Goal: Task Accomplishment & Management: Use online tool/utility

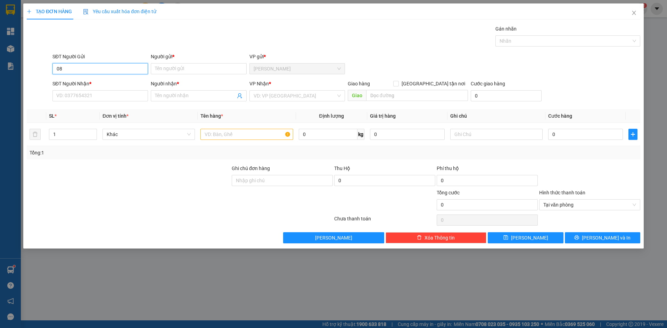
type input "0"
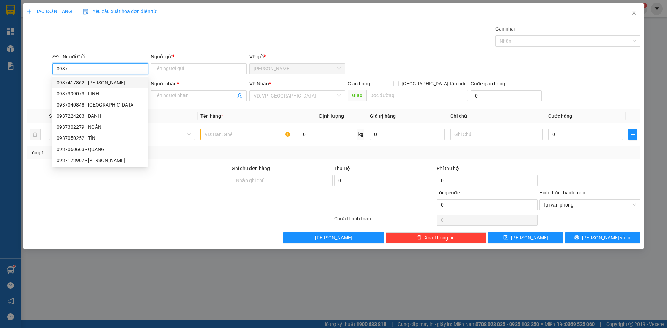
drag, startPoint x: 74, startPoint y: 69, endPoint x: 55, endPoint y: 67, distance: 19.2
click at [55, 67] on input "0937" at bounding box center [99, 68] width 95 height 11
drag, startPoint x: 56, startPoint y: 75, endPoint x: 60, endPoint y: 67, distance: 8.9
click at [60, 67] on input "0937" at bounding box center [99, 68] width 95 height 11
type input "0937"
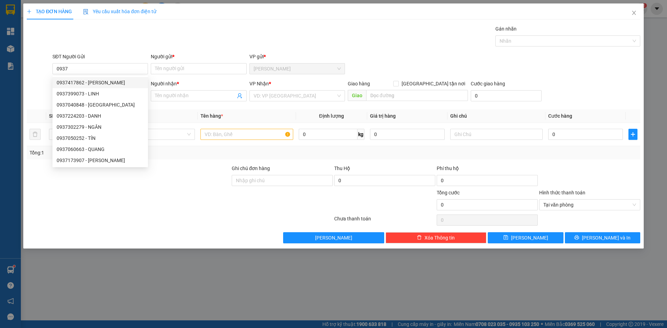
drag, startPoint x: 60, startPoint y: 67, endPoint x: 81, endPoint y: 59, distance: 22.4
click at [81, 59] on div "SĐT Người Gửi" at bounding box center [99, 57] width 95 height 8
click at [81, 63] on input "0937" at bounding box center [99, 68] width 95 height 11
drag, startPoint x: 76, startPoint y: 68, endPoint x: 54, endPoint y: 73, distance: 22.9
click at [54, 73] on input "0937" at bounding box center [99, 68] width 95 height 11
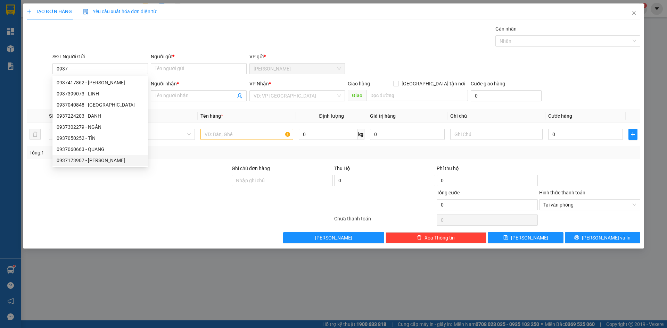
drag, startPoint x: 182, startPoint y: 168, endPoint x: 120, endPoint y: 120, distance: 77.8
click at [181, 168] on div at bounding box center [128, 177] width 205 height 24
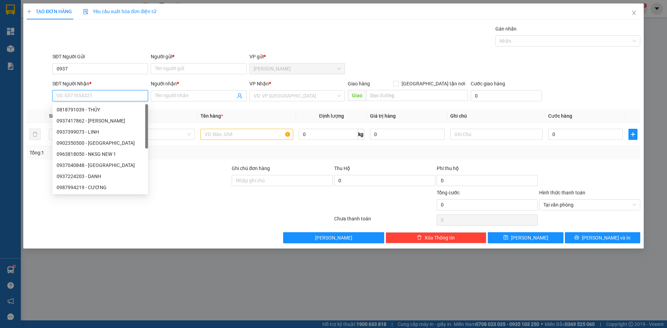
paste input "0937"
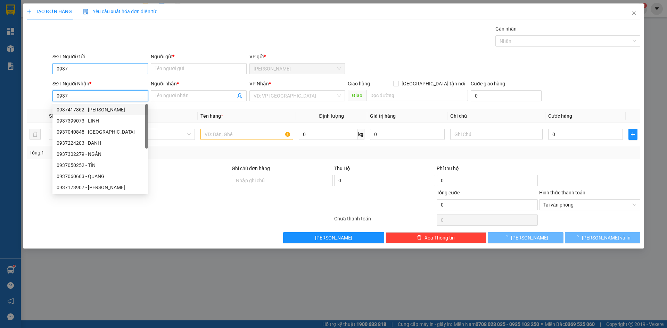
type input "0937"
drag, startPoint x: 85, startPoint y: 70, endPoint x: 37, endPoint y: 70, distance: 48.3
click at [37, 70] on div "SĐT Người Gửi 0937 0937 Người gửi * Tên người gửi VP gửi * [PERSON_NAME]" at bounding box center [333, 65] width 615 height 24
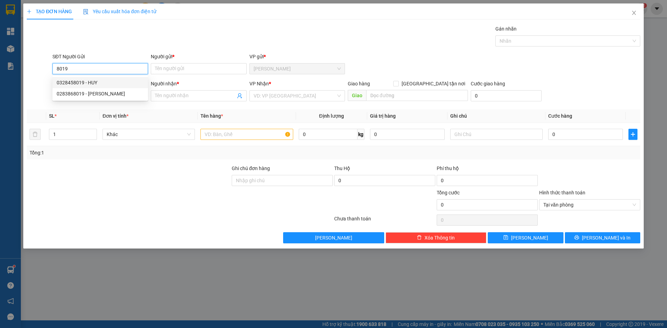
drag, startPoint x: 88, startPoint y: 87, endPoint x: 87, endPoint y: 91, distance: 3.7
click at [88, 87] on div "0328458019 - HUY" at bounding box center [99, 82] width 95 height 11
type input "0328458019"
type input "HUY"
type input "0328458019"
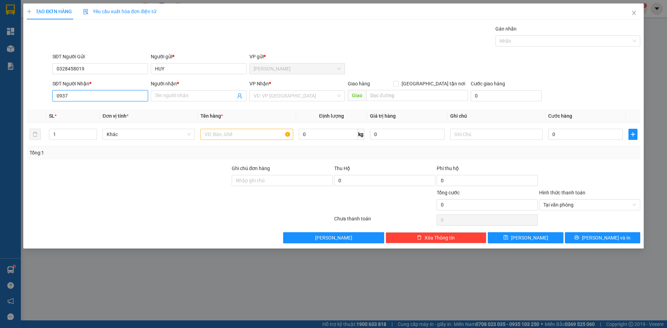
click at [84, 95] on input "0937" at bounding box center [99, 95] width 95 height 11
click at [88, 97] on input "0937" at bounding box center [99, 95] width 95 height 11
drag, startPoint x: 72, startPoint y: 95, endPoint x: 43, endPoint y: 100, distance: 29.6
click at [43, 100] on div "SĐT Người Nhận * 0937 0937 Người nhận * Tên người nhận VP Nhận * VD: VP [GEOGRA…" at bounding box center [333, 92] width 615 height 24
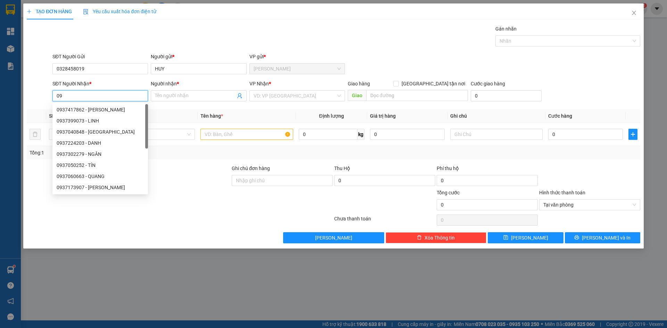
type input "0"
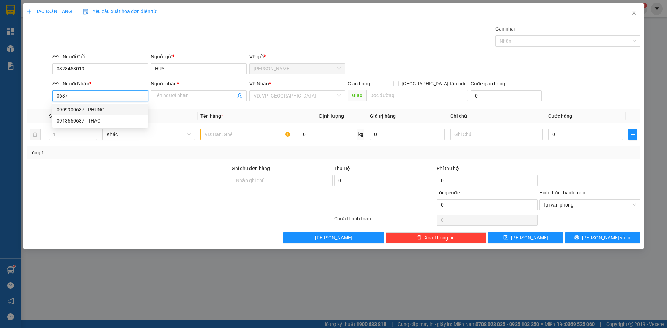
click at [93, 108] on div "0909900637 - PHỤNG" at bounding box center [100, 110] width 87 height 8
type input "0909900637"
type input "PHỤNG"
type input "0909900637"
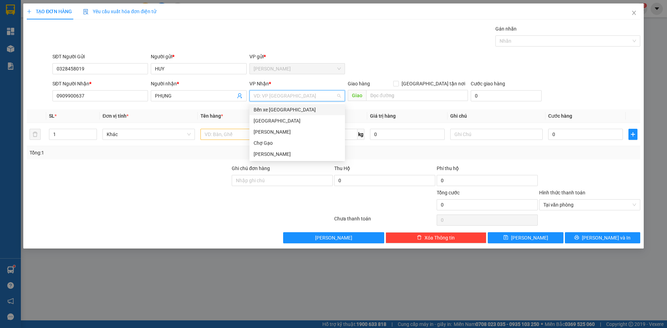
drag, startPoint x: 268, startPoint y: 95, endPoint x: 258, endPoint y: 125, distance: 31.8
click at [268, 96] on input "search" at bounding box center [294, 96] width 82 height 10
click at [255, 124] on div "[GEOGRAPHIC_DATA]" at bounding box center [296, 121] width 87 height 8
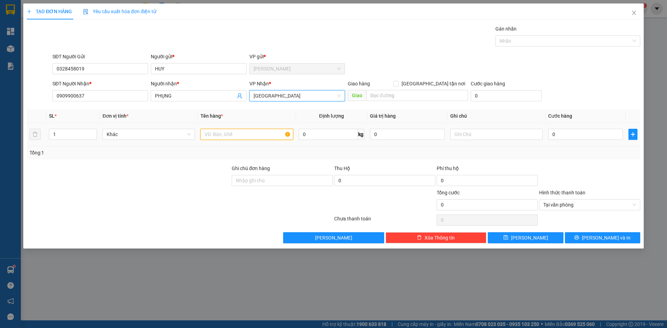
click at [249, 137] on input "text" at bounding box center [246, 134] width 92 height 11
type input "1 TX"
click at [575, 128] on td "0" at bounding box center [585, 134] width 80 height 23
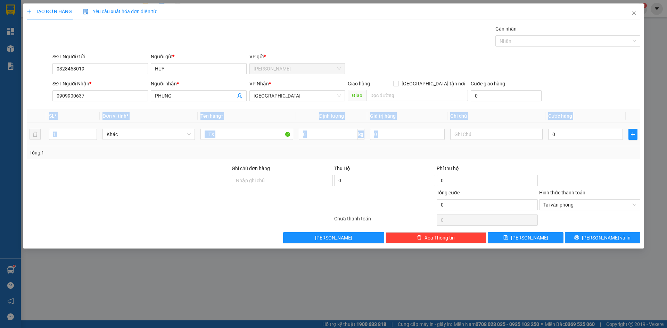
click at [575, 127] on div "0" at bounding box center [585, 134] width 75 height 14
click at [576, 134] on input "0" at bounding box center [585, 134] width 75 height 11
click at [549, 97] on div "SĐT Người Nhận * 0909900637 Người nhận * PHỤNG VP Nhận * [GEOGRAPHIC_DATA] Giao…" at bounding box center [346, 92] width 590 height 24
click at [557, 137] on input "0" at bounding box center [585, 134] width 75 height 11
type input "4"
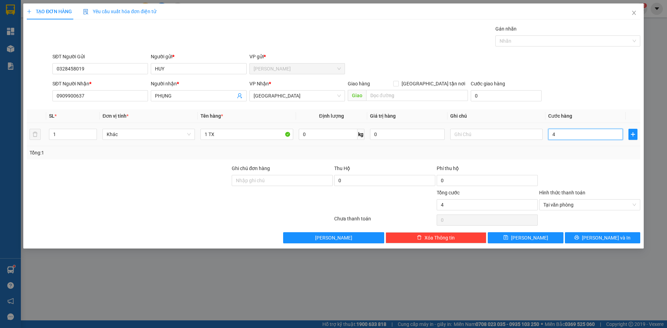
type input "4"
type input "40"
type input "40.000"
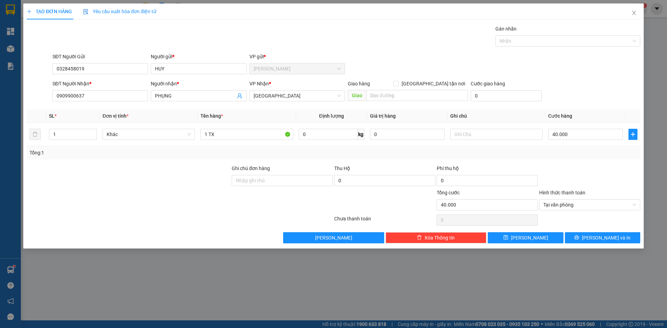
click at [576, 101] on div "SĐT Người Nhận * 0909900637 Người nhận * PHỤNG VP Nhận * [GEOGRAPHIC_DATA] Giao…" at bounding box center [346, 92] width 590 height 24
click at [635, 203] on div "Tại văn phòng" at bounding box center [589, 204] width 101 height 11
type input "40.000"
drag, startPoint x: 622, startPoint y: 179, endPoint x: 619, endPoint y: 222, distance: 42.8
click at [622, 180] on div at bounding box center [589, 177] width 102 height 24
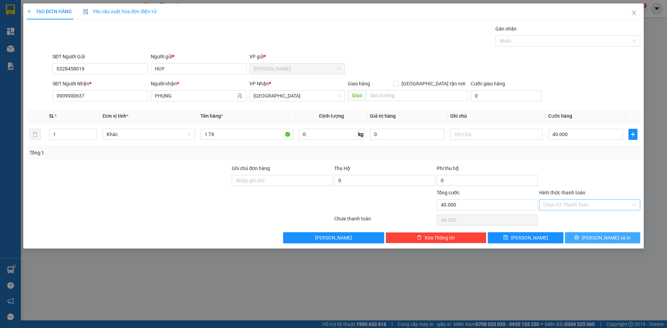
drag, startPoint x: 615, startPoint y: 239, endPoint x: 561, endPoint y: 208, distance: 62.1
click at [614, 238] on span "[PERSON_NAME] và In" at bounding box center [606, 238] width 49 height 8
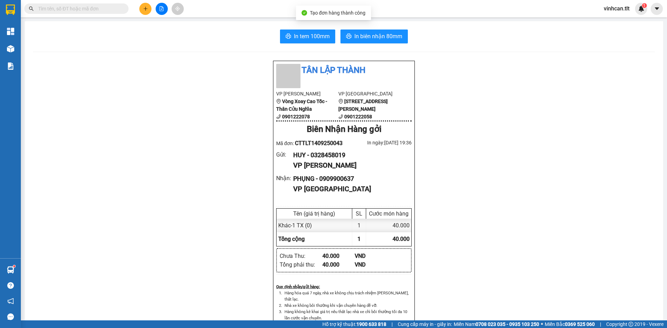
click at [271, 26] on div "In tem 100mm In biên nhận 80mm Tân Lập Thành VP Cao Tốc Vòng Xoay Cao Tốc - Thâ…" at bounding box center [344, 310] width 638 height 578
click at [274, 31] on div "In tem 100mm In biên nhận 80mm" at bounding box center [343, 37] width 621 height 14
click at [281, 36] on button "In tem 100mm" at bounding box center [307, 37] width 55 height 14
click at [145, 4] on button at bounding box center [145, 9] width 12 height 12
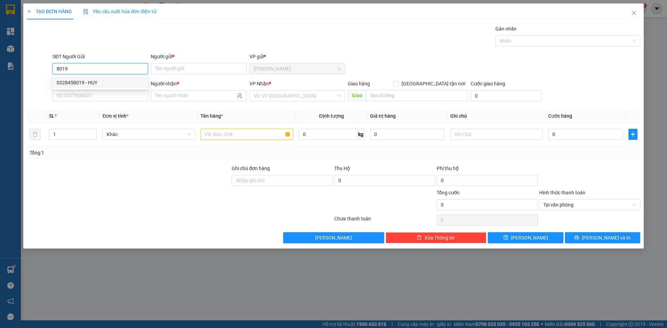
click at [109, 80] on div "0328458019 - HUY" at bounding box center [100, 83] width 87 height 8
type input "0328458019"
type input "HUY"
type input "0328458019"
click at [101, 91] on input "SĐT Người Nhận *" at bounding box center [99, 95] width 95 height 11
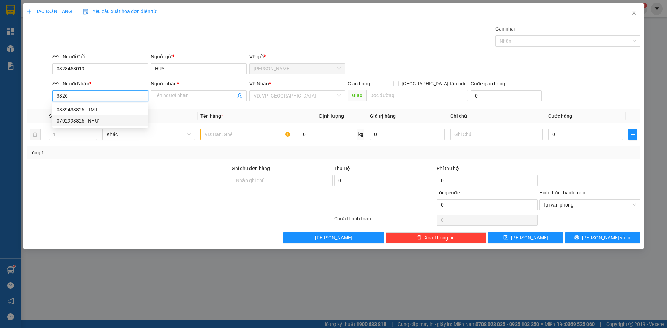
click at [77, 124] on div "0702993826 - NHƯ" at bounding box center [100, 121] width 87 height 8
type input "0702993826"
type input "NHƯ"
type input "0702993826"
click at [284, 96] on input "search" at bounding box center [294, 96] width 82 height 10
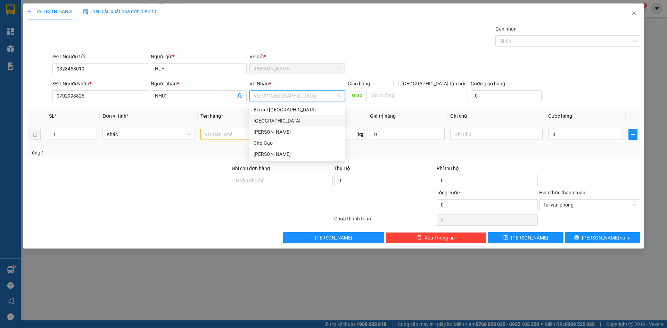
drag, startPoint x: 256, startPoint y: 122, endPoint x: 249, endPoint y: 128, distance: 9.3
click at [255, 123] on div "[GEOGRAPHIC_DATA]" at bounding box center [296, 121] width 87 height 8
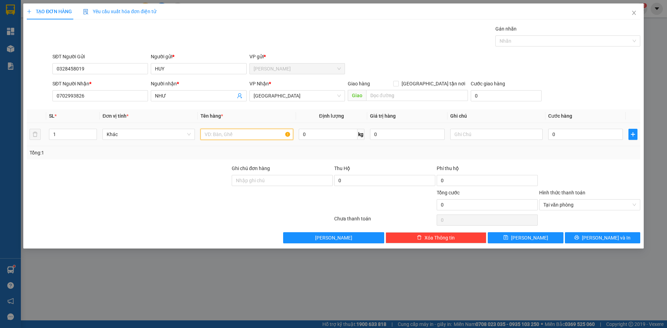
click at [242, 133] on input "text" at bounding box center [246, 134] width 92 height 11
type input "1 TX"
click at [563, 133] on input "0" at bounding box center [585, 134] width 75 height 11
type input "4"
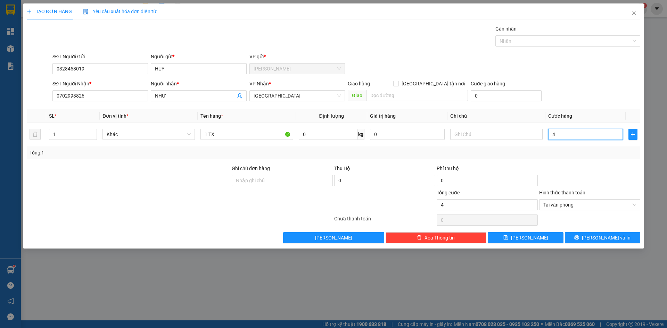
type input "40"
type input "40.000"
click at [637, 94] on div "SĐT Người Nhận * 0702993826 Người nhận * NHƯ VP Nhận * [GEOGRAPHIC_DATA] Giao h…" at bounding box center [346, 92] width 590 height 24
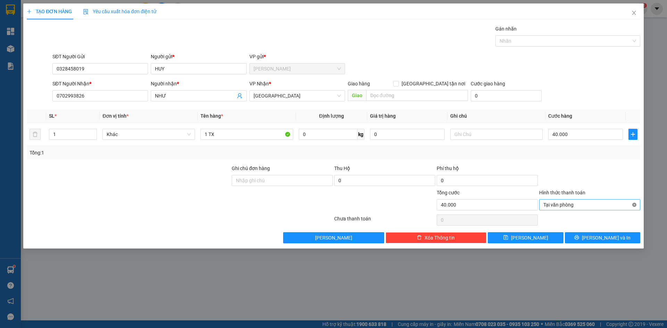
type input "40.000"
click at [622, 240] on button "[PERSON_NAME] và In" at bounding box center [602, 237] width 75 height 11
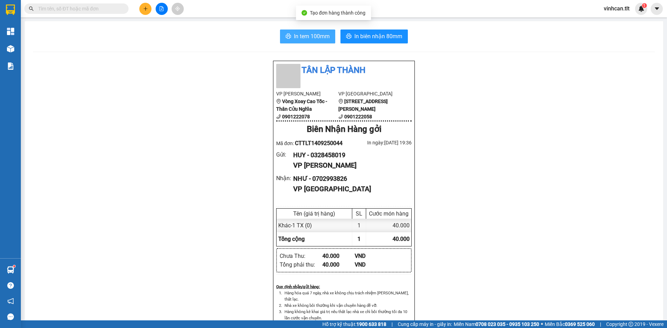
click at [304, 37] on span "In tem 100mm" at bounding box center [312, 36] width 36 height 9
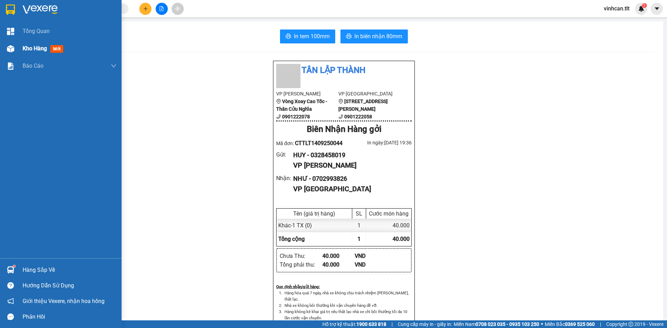
click at [12, 52] on img at bounding box center [10, 48] width 7 height 7
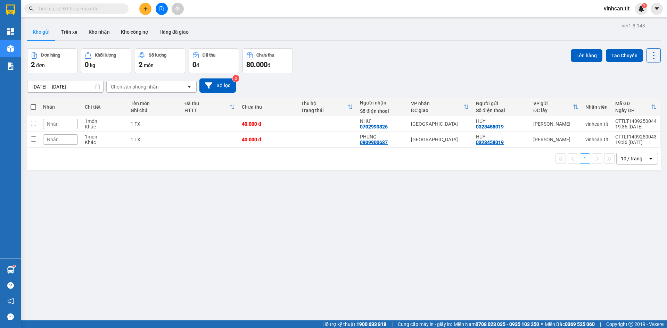
click at [31, 109] on span at bounding box center [34, 107] width 6 height 6
click at [33, 103] on input "checkbox" at bounding box center [33, 103] width 0 height 0
checkbox input "true"
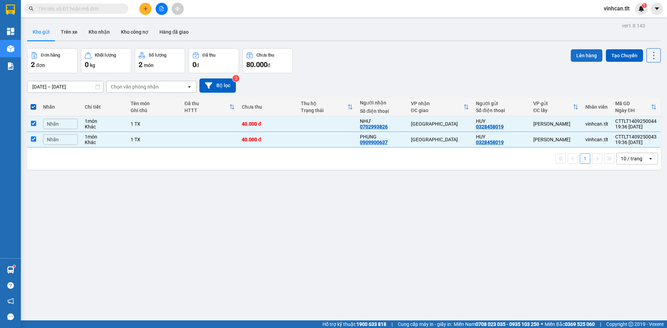
click at [591, 55] on button "Lên hàng" at bounding box center [586, 55] width 32 height 12
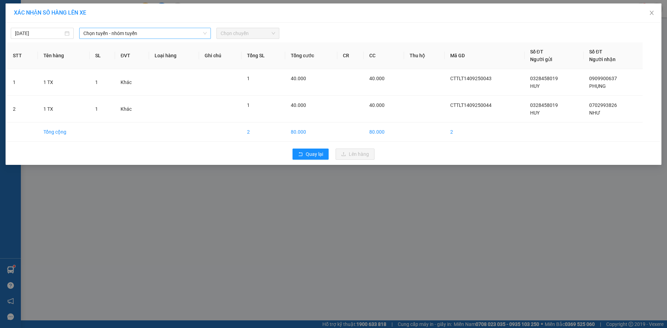
click at [130, 31] on span "Chọn tuyến - nhóm tuyến" at bounding box center [144, 33] width 123 height 10
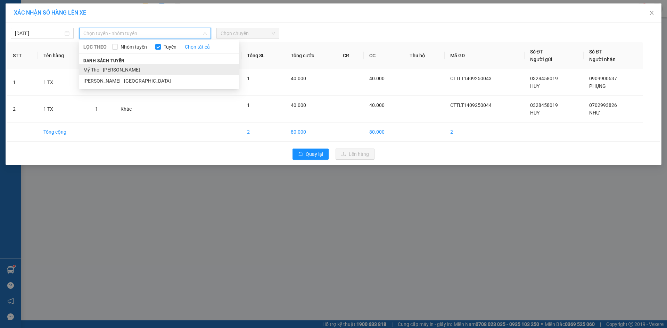
click at [124, 65] on li "Mỹ Tho - [PERSON_NAME]" at bounding box center [159, 69] width 160 height 11
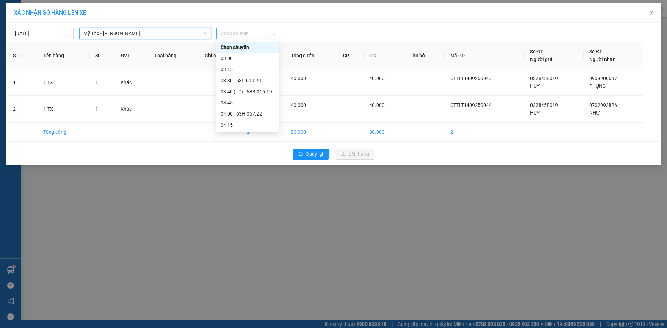
click at [265, 34] on span "Chọn chuyến" at bounding box center [247, 33] width 55 height 10
type input "941"
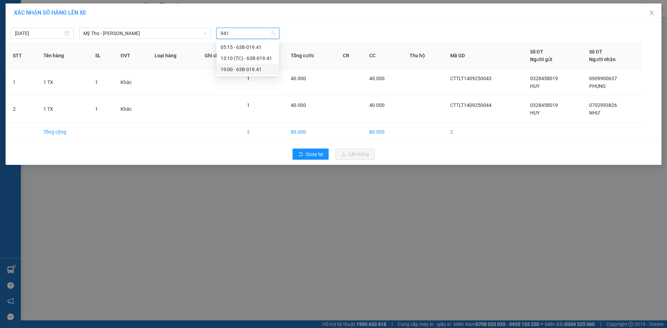
click at [253, 67] on div "19:00 - 63B-019.41" at bounding box center [247, 70] width 54 height 8
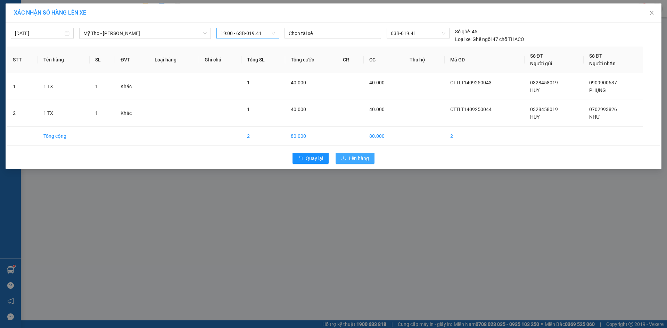
click at [345, 161] on span "upload" at bounding box center [343, 159] width 5 height 6
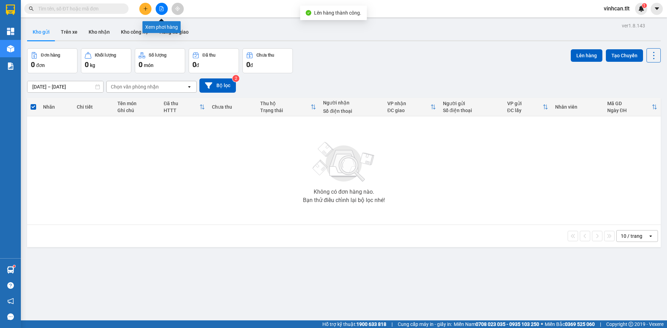
click at [159, 8] on icon "file-add" at bounding box center [161, 8] width 5 height 5
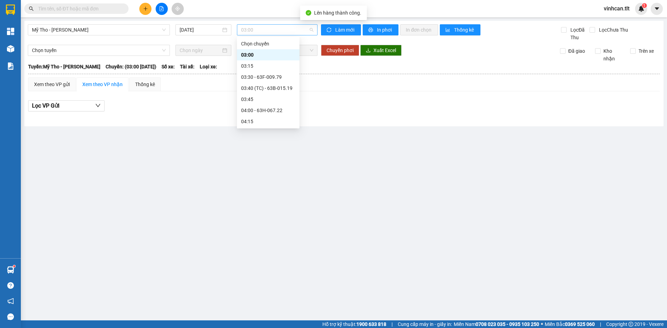
click at [259, 29] on span "03:00" at bounding box center [277, 30] width 72 height 10
type input "941"
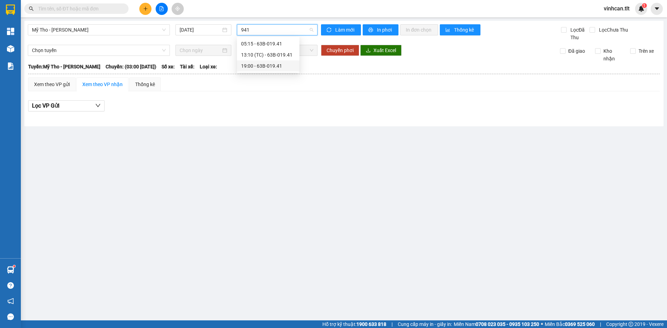
click at [267, 67] on div "19:00 - 63B-019.41" at bounding box center [268, 66] width 54 height 8
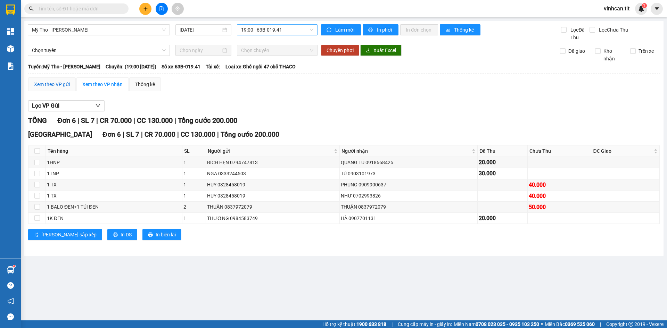
click at [51, 85] on div "Xem theo VP gửi" at bounding box center [52, 85] width 36 height 8
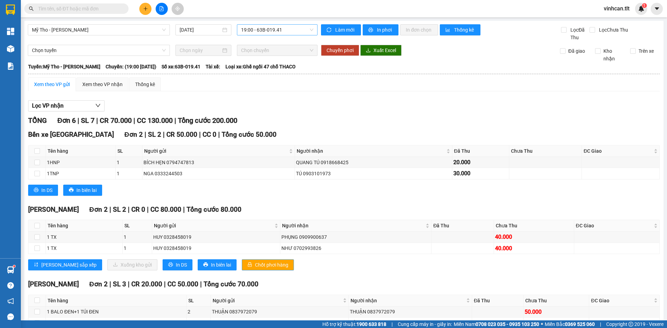
click at [242, 269] on button "Chốt phơi hàng" at bounding box center [268, 264] width 52 height 11
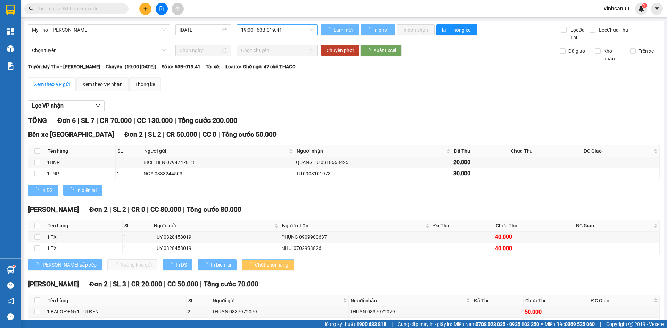
click at [242, 269] on button "Chốt phơi hàng" at bounding box center [268, 264] width 52 height 11
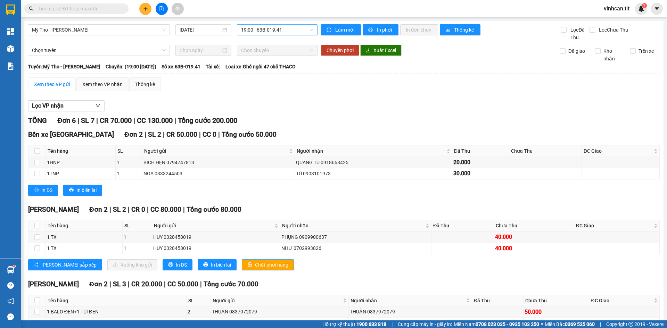
click at [242, 269] on button "Chốt phơi hàng" at bounding box center [268, 264] width 52 height 11
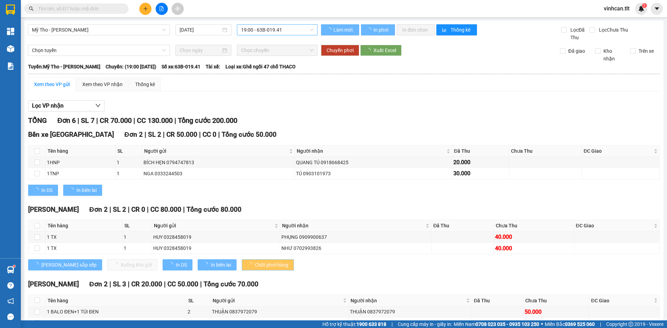
click at [242, 269] on button "Chốt phơi hàng" at bounding box center [268, 264] width 52 height 11
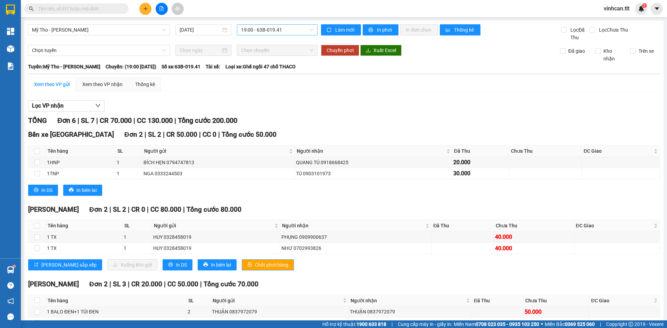
click at [242, 269] on button "Chốt phơi hàng" at bounding box center [268, 264] width 52 height 11
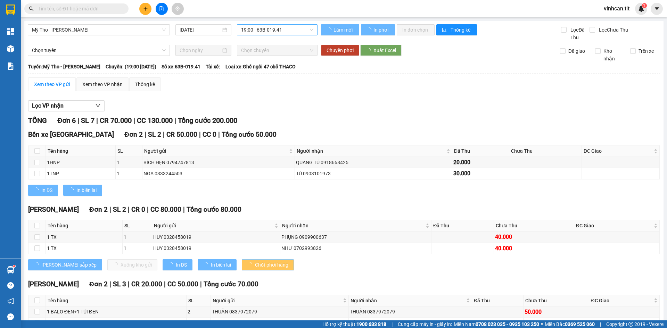
click at [242, 269] on button "Chốt phơi hàng" at bounding box center [268, 264] width 52 height 11
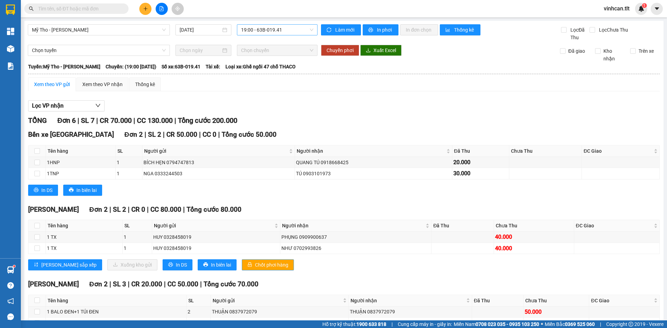
click at [242, 269] on button "Chốt phơi hàng" at bounding box center [268, 264] width 52 height 11
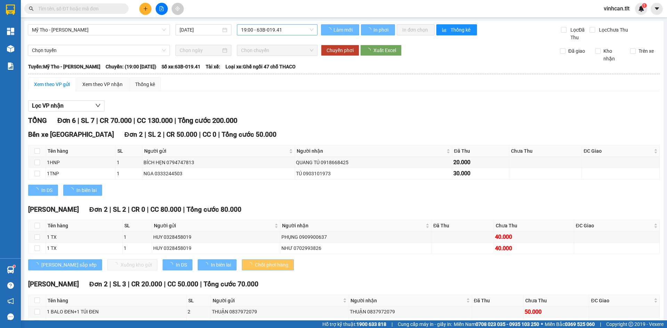
drag, startPoint x: 234, startPoint y: 269, endPoint x: 69, endPoint y: 226, distance: 170.4
click at [242, 269] on button "Chốt phơi hàng" at bounding box center [268, 264] width 52 height 11
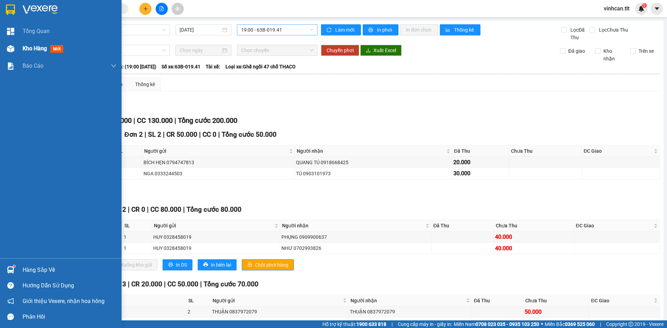
click at [13, 43] on div at bounding box center [11, 49] width 12 height 12
